Goal: Navigation & Orientation: Understand site structure

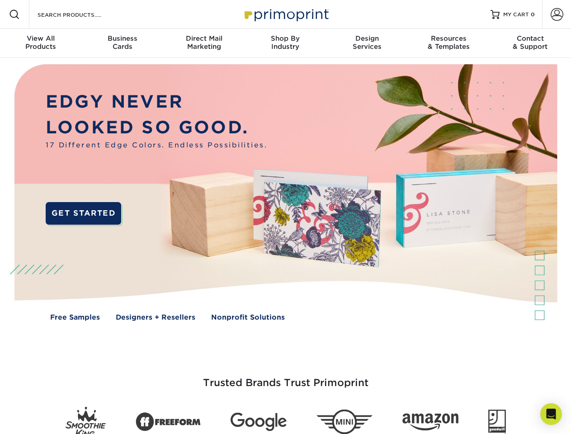
click at [285, 217] on img at bounding box center [285, 199] width 565 height 283
click at [14, 14] on span at bounding box center [14, 14] width 11 height 11
click at [557, 14] on span at bounding box center [557, 14] width 13 height 13
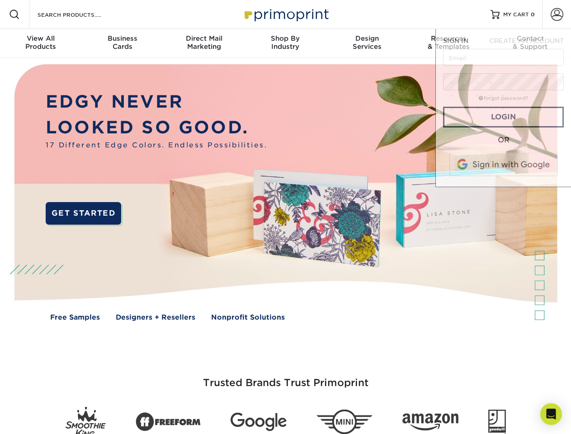
click at [41, 43] on div "View All Products" at bounding box center [40, 42] width 81 height 16
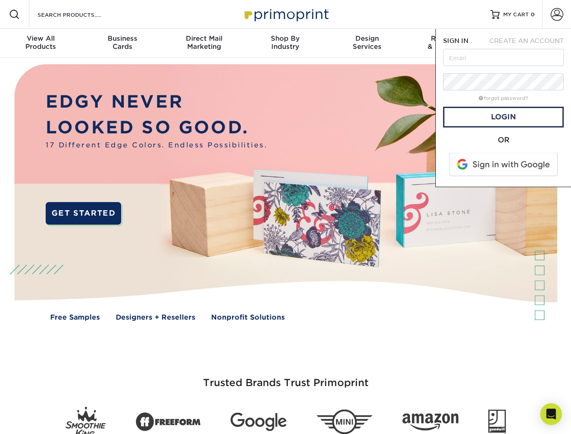
click at [122, 43] on div "Business Cards" at bounding box center [121, 42] width 81 height 16
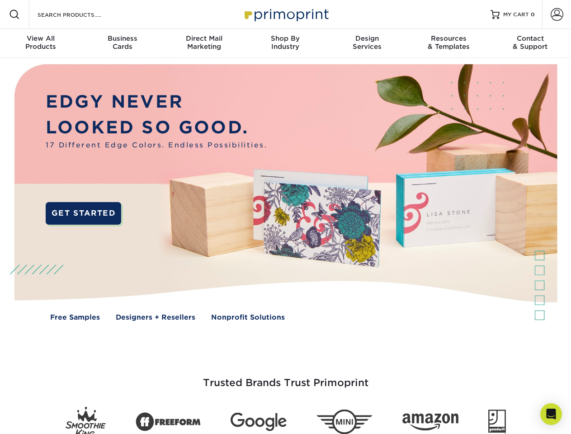
click at [204, 43] on div "Direct Mail Marketing" at bounding box center [203, 42] width 81 height 16
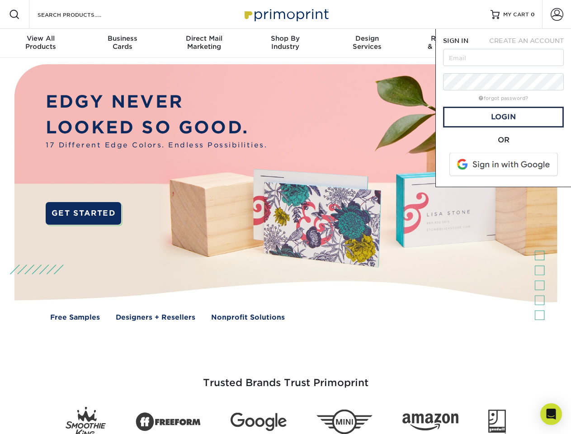
click at [285, 43] on div "Shop By Industry" at bounding box center [285, 42] width 81 height 16
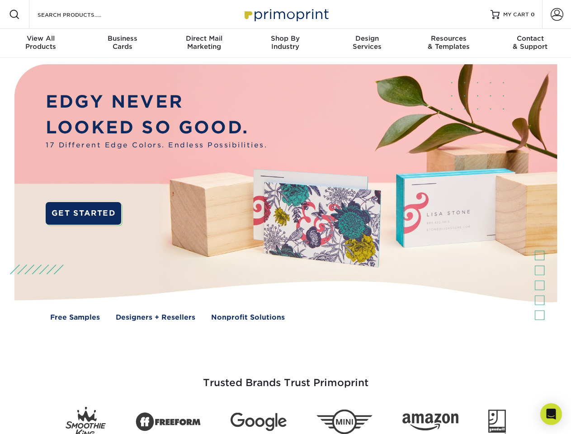
click at [367, 43] on div "Design Services" at bounding box center [367, 42] width 81 height 16
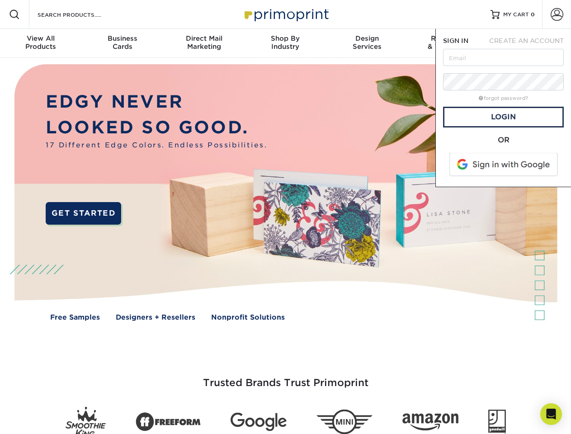
click at [449, 43] on span "SIGN IN" at bounding box center [455, 40] width 25 height 7
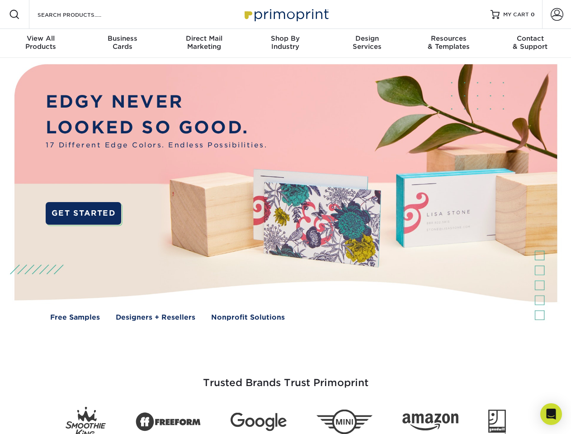
click at [531, 43] on div "Contact & Support" at bounding box center [530, 42] width 81 height 16
